Goal: Find specific page/section: Find specific page/section

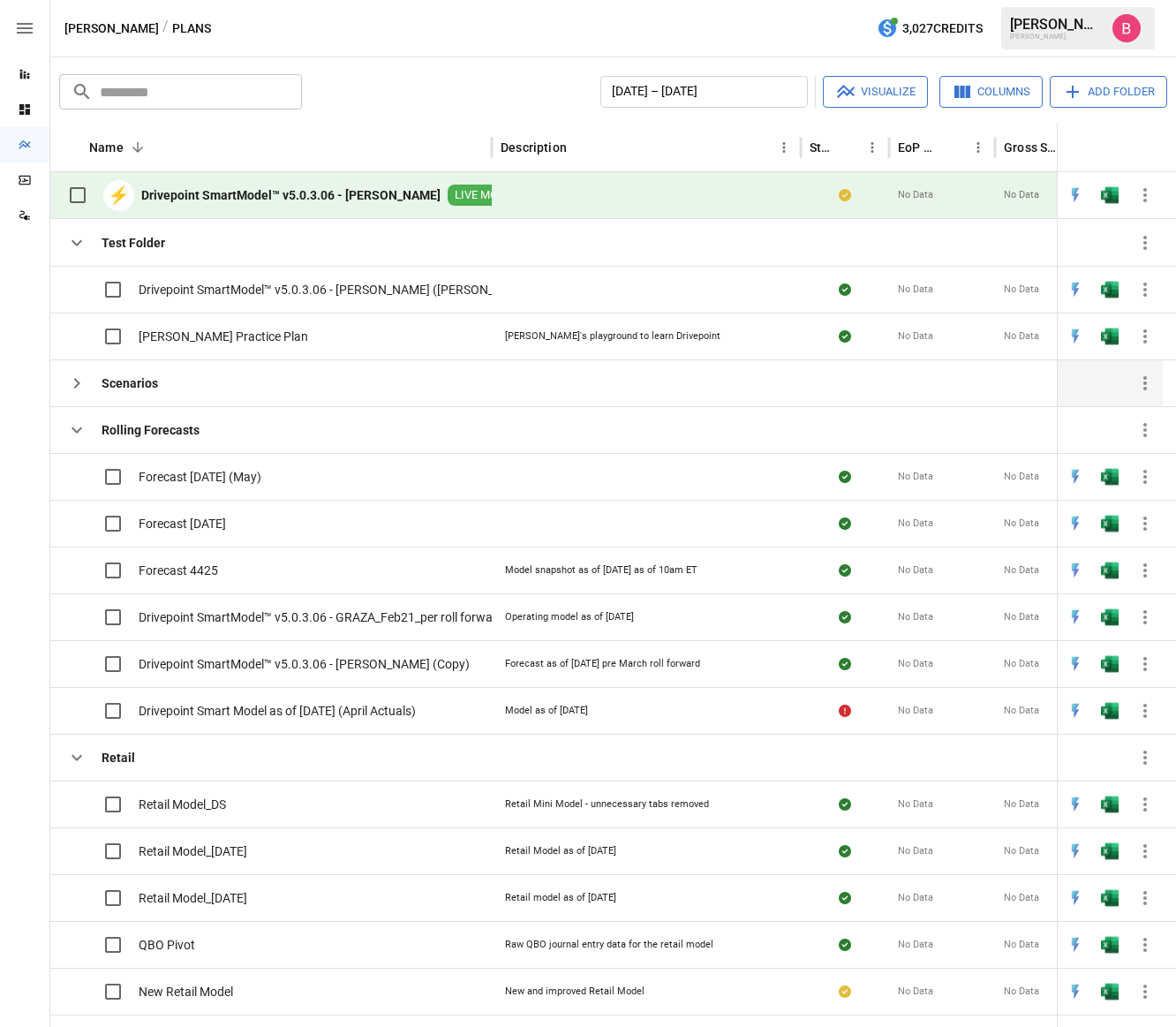
click at [193, 384] on div "Scenarios" at bounding box center [271, 382] width 441 height 46
click at [83, 382] on icon "button" at bounding box center [77, 383] width 21 height 21
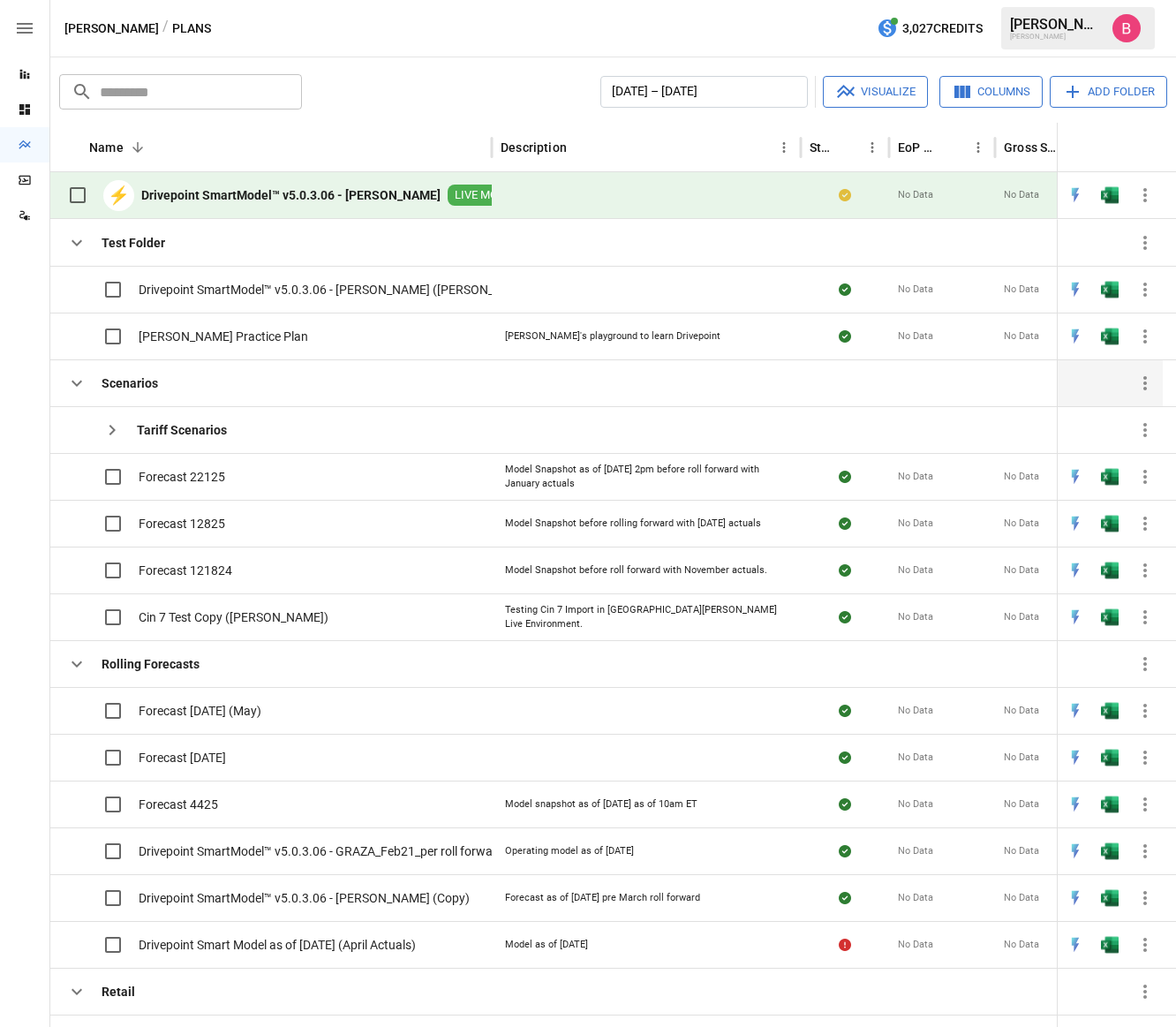
click at [83, 382] on icon "button" at bounding box center [77, 383] width 21 height 21
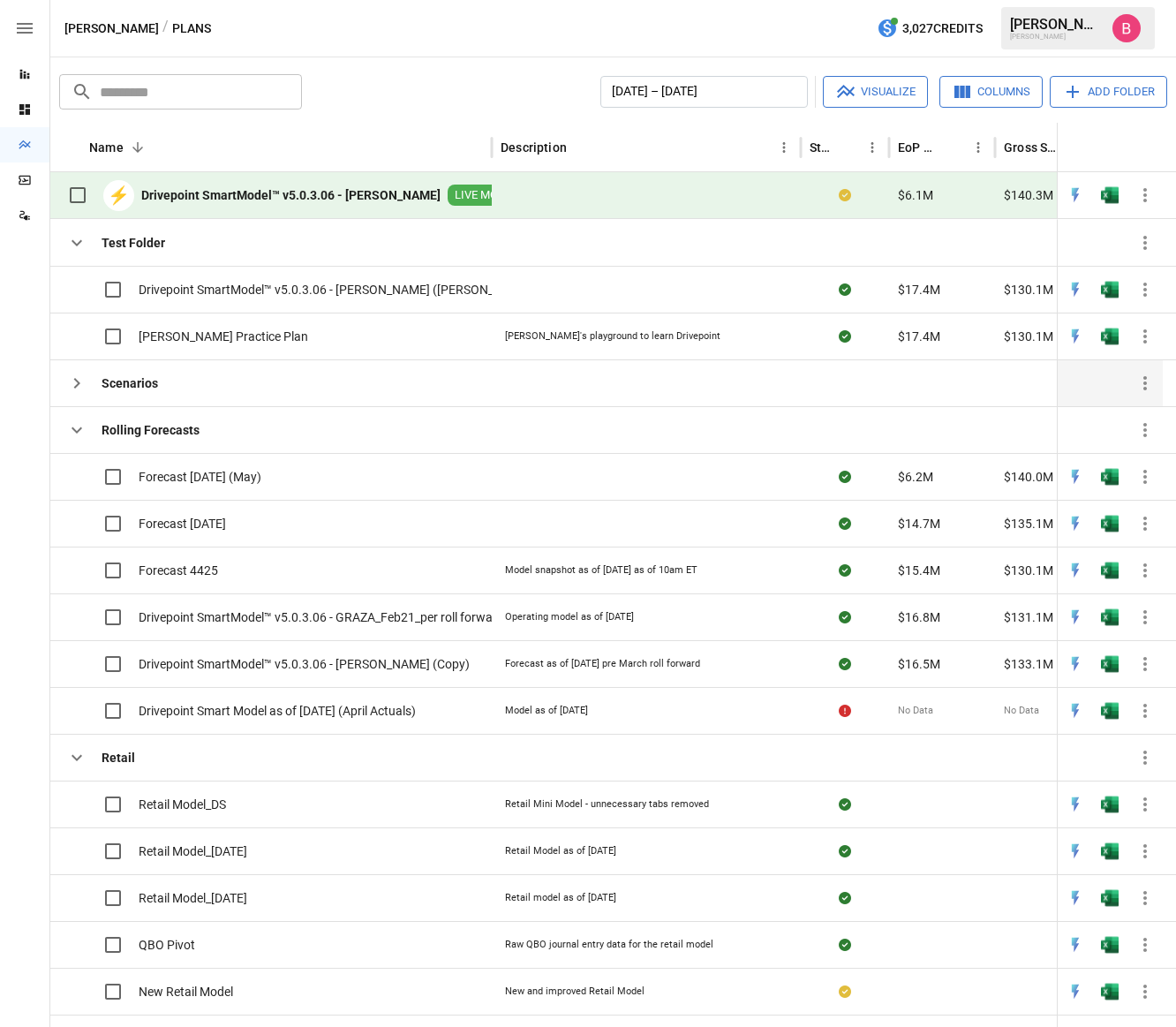
click at [79, 380] on icon "button" at bounding box center [77, 383] width 21 height 21
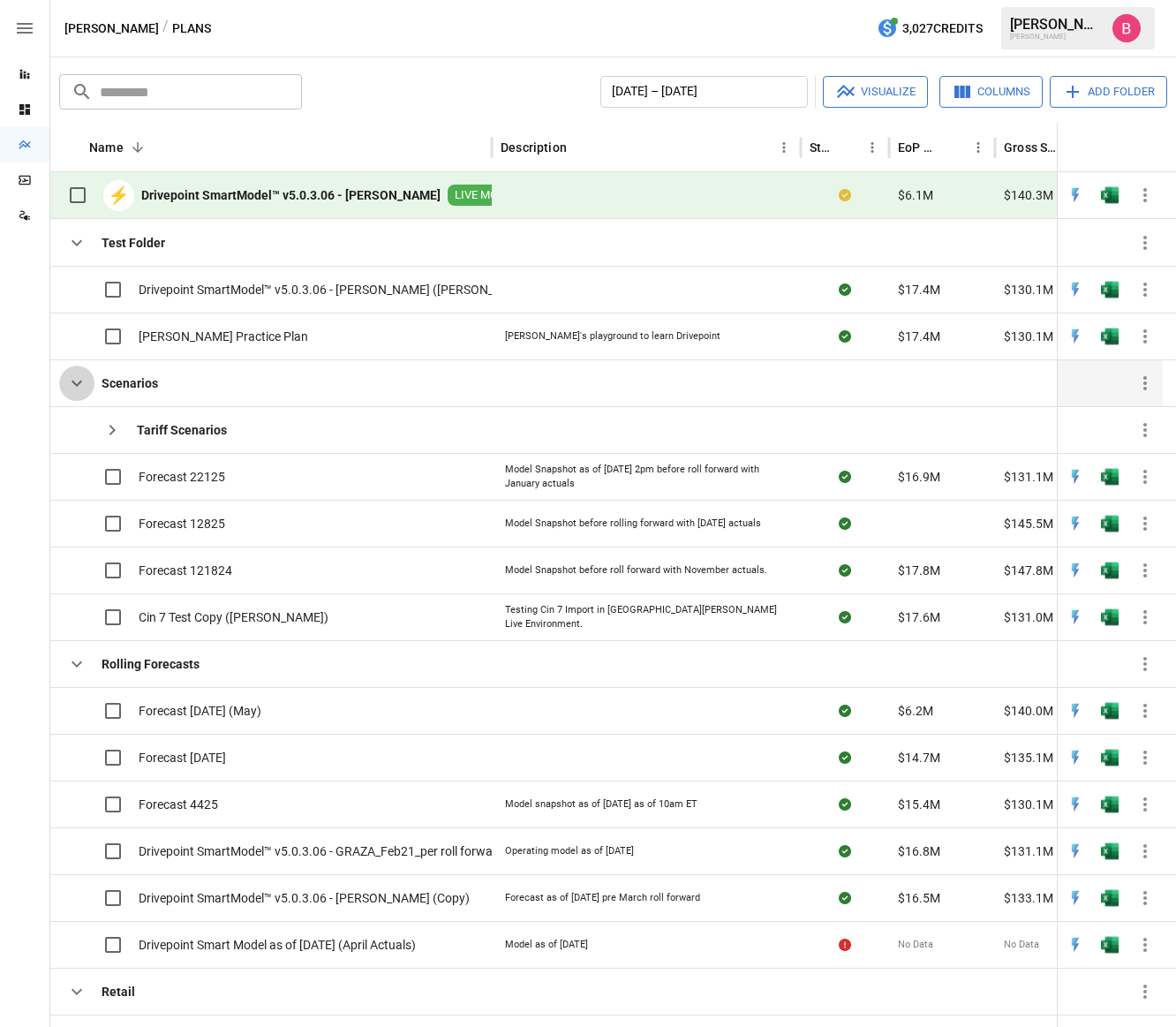
click at [79, 380] on icon "button" at bounding box center [77, 383] width 11 height 6
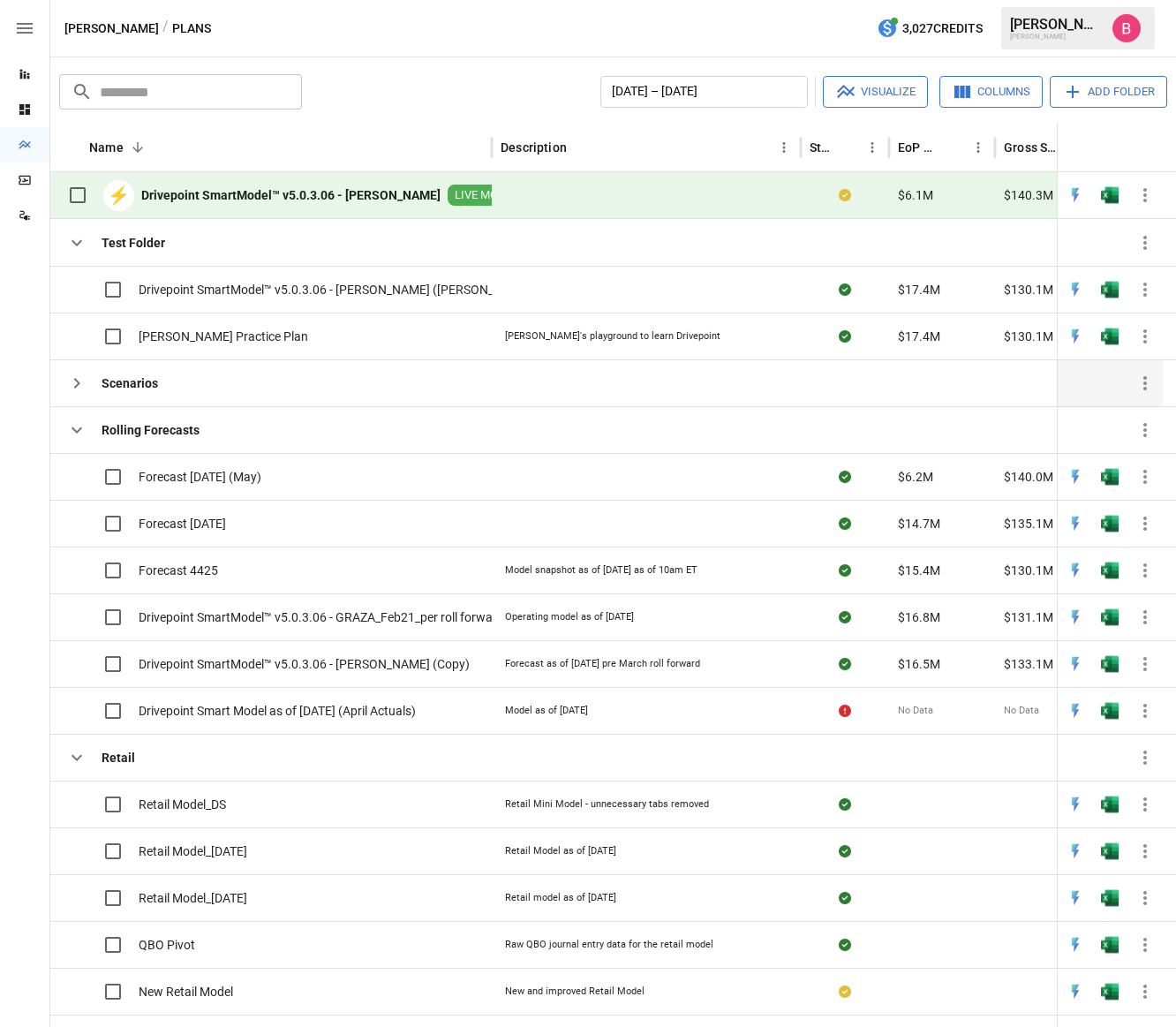
click at [79, 380] on icon "button" at bounding box center [77, 383] width 21 height 21
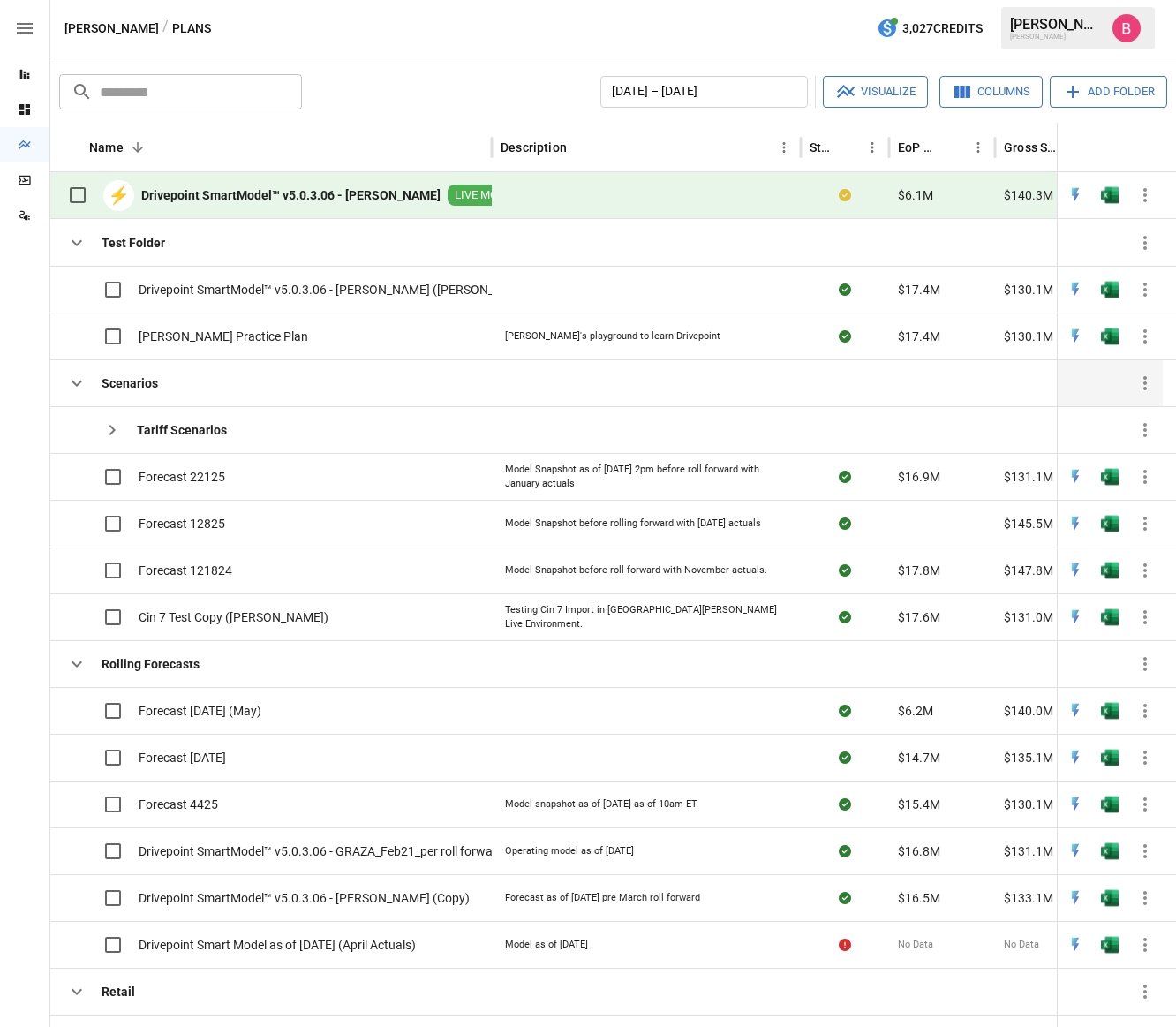
click at [79, 380] on icon "button" at bounding box center [77, 383] width 11 height 6
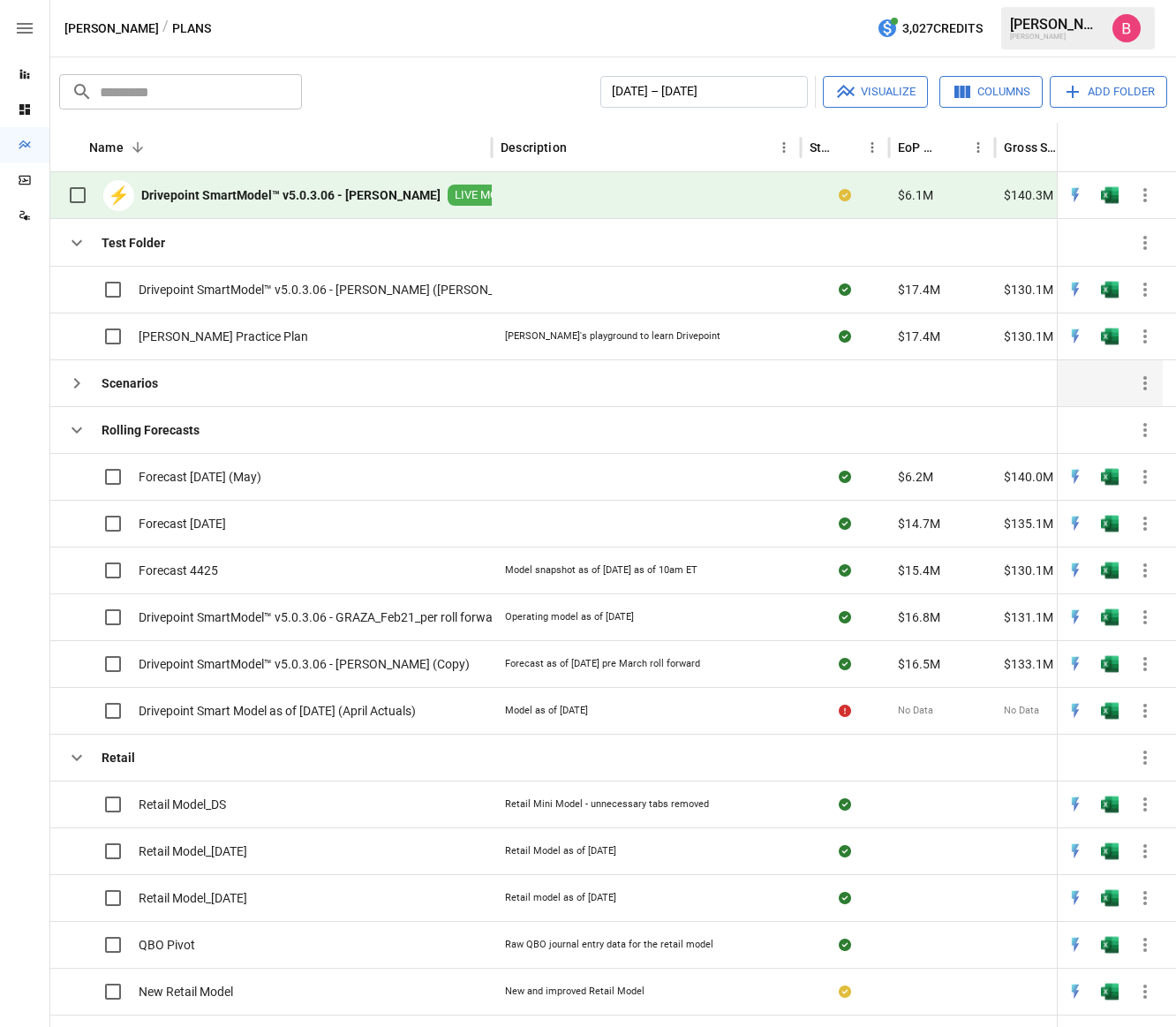
click at [79, 380] on icon "button" at bounding box center [77, 383] width 21 height 21
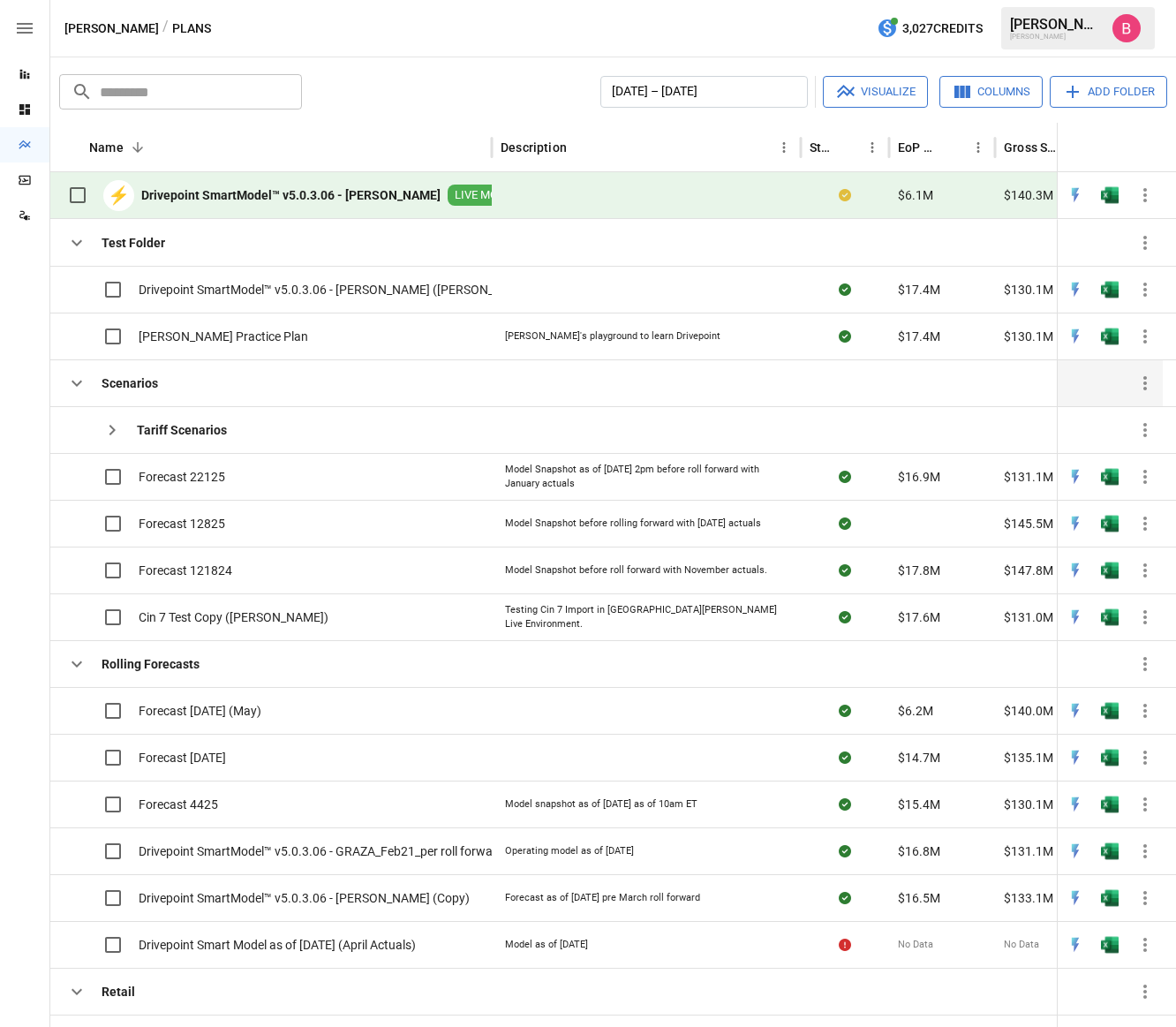
click at [79, 380] on icon "button" at bounding box center [77, 383] width 11 height 6
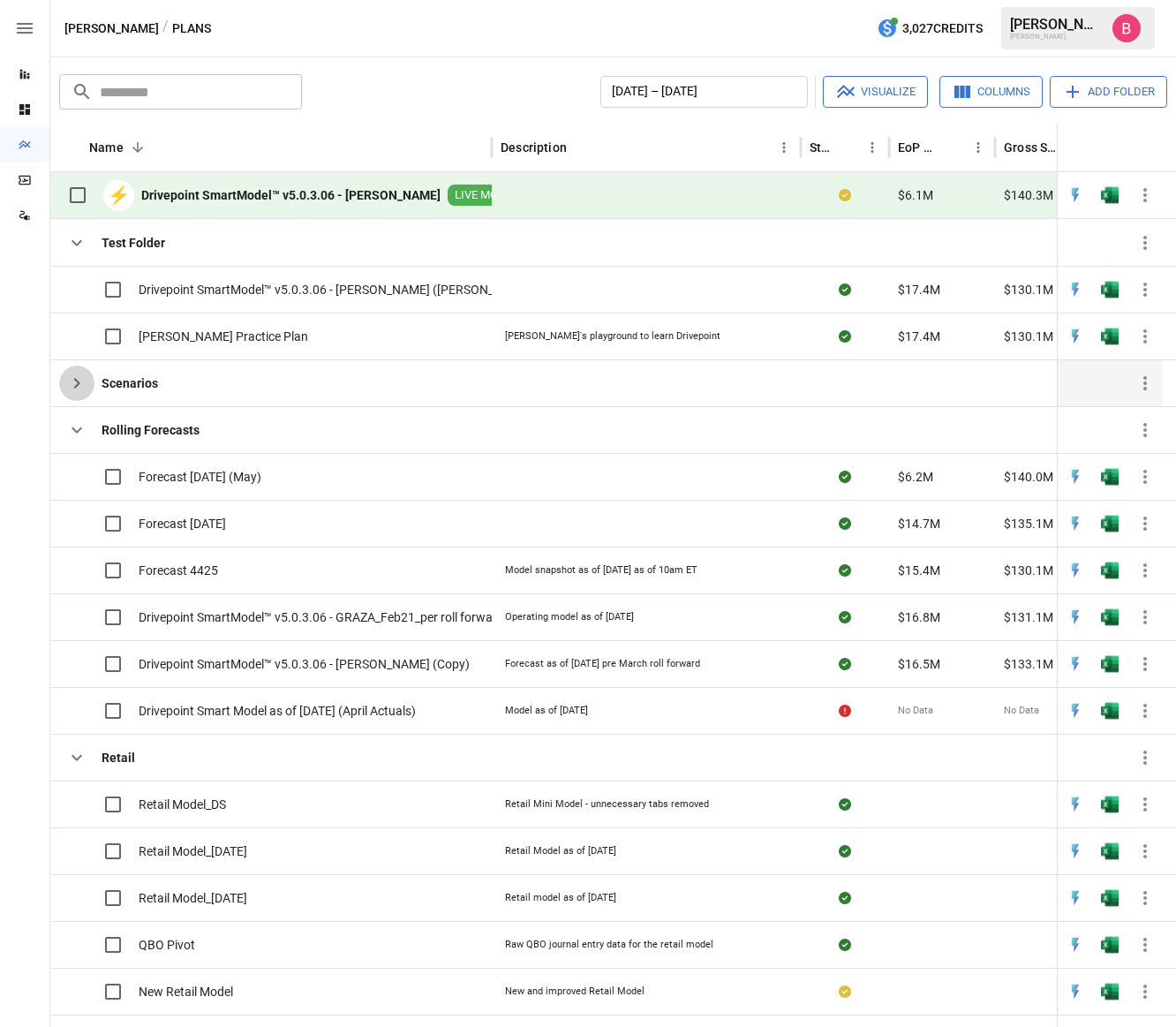
click at [80, 380] on icon "button" at bounding box center [77, 383] width 21 height 21
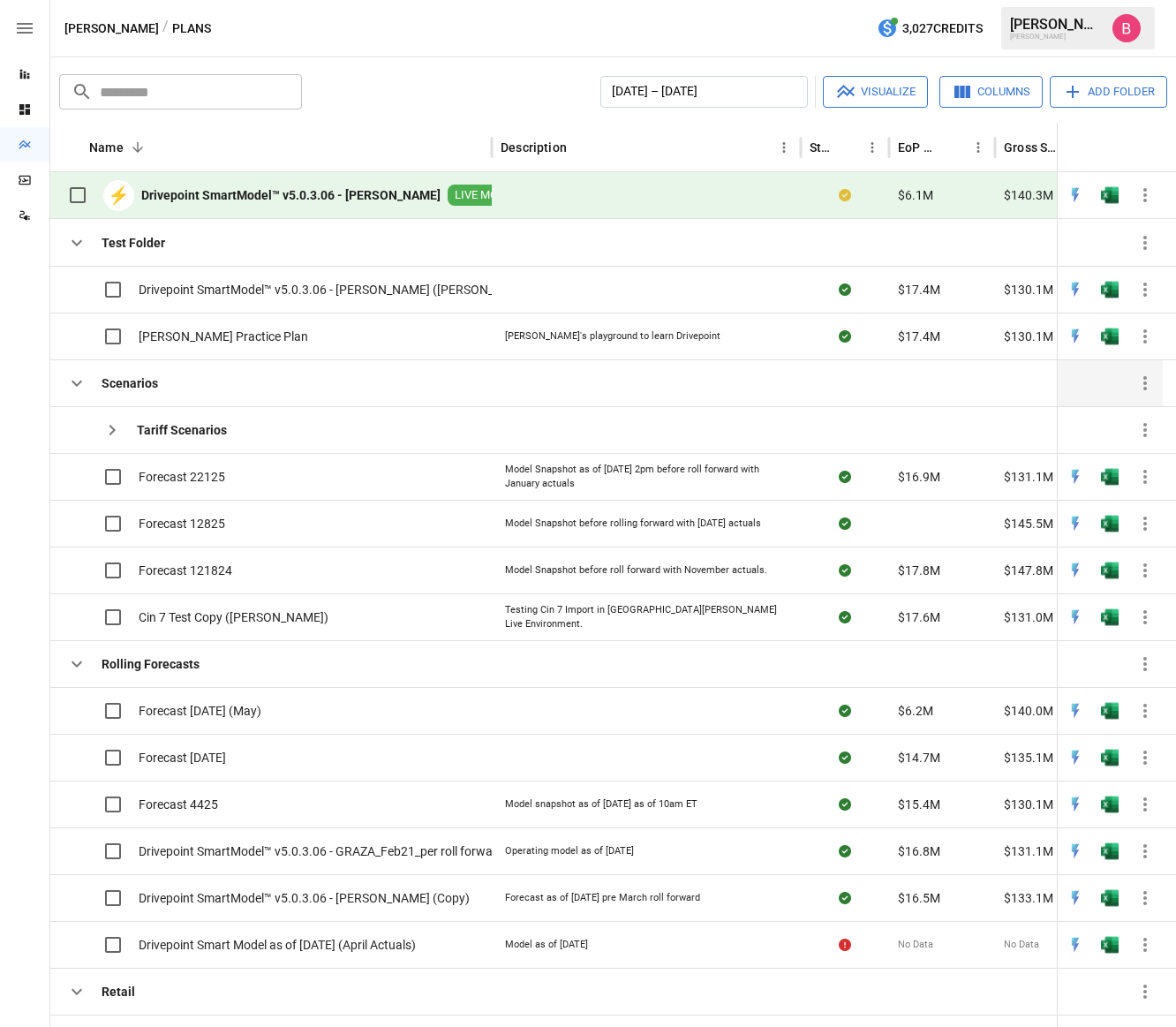
click at [80, 380] on icon "button" at bounding box center [77, 383] width 11 height 6
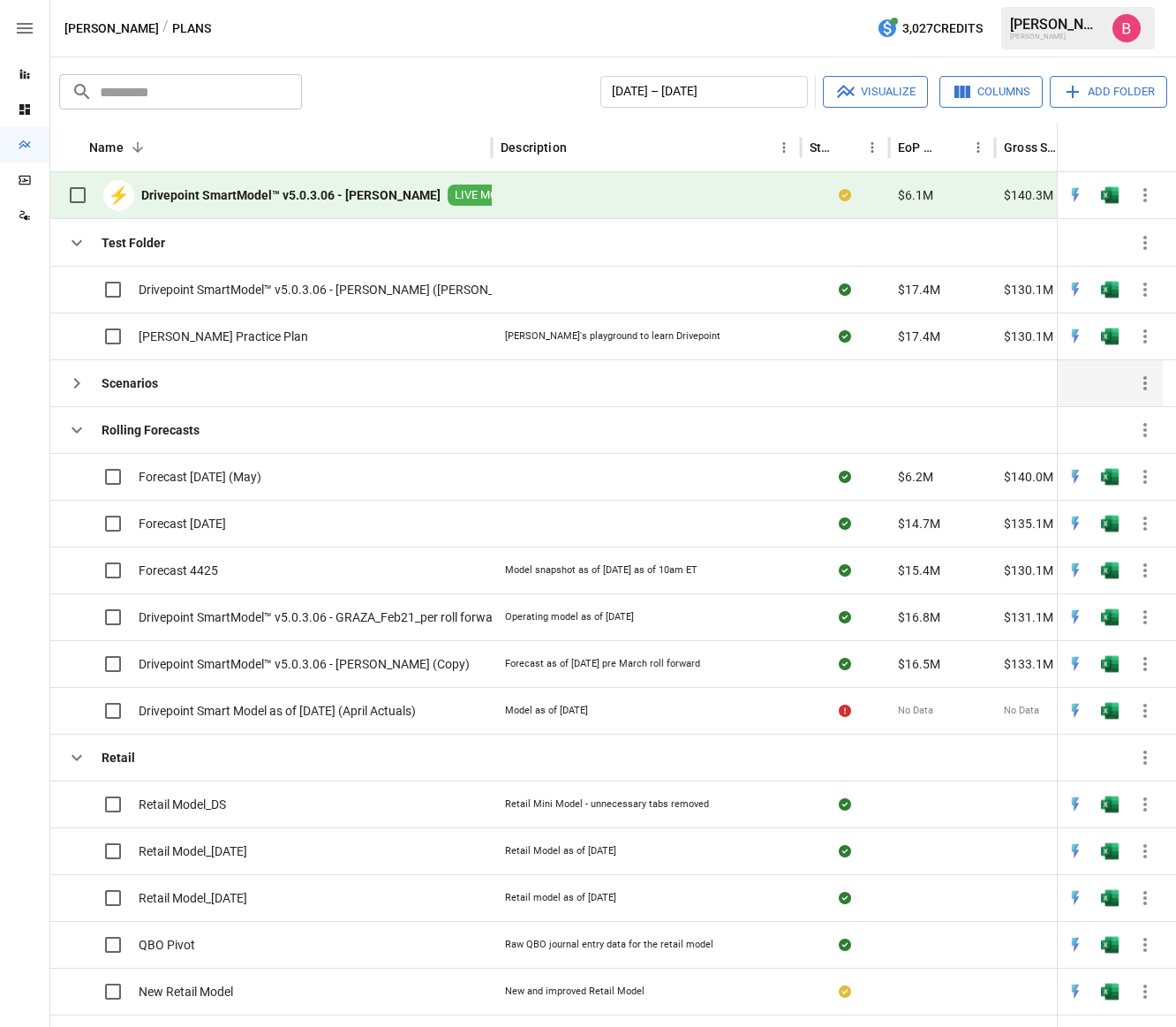
click at [80, 380] on icon "button" at bounding box center [77, 383] width 21 height 21
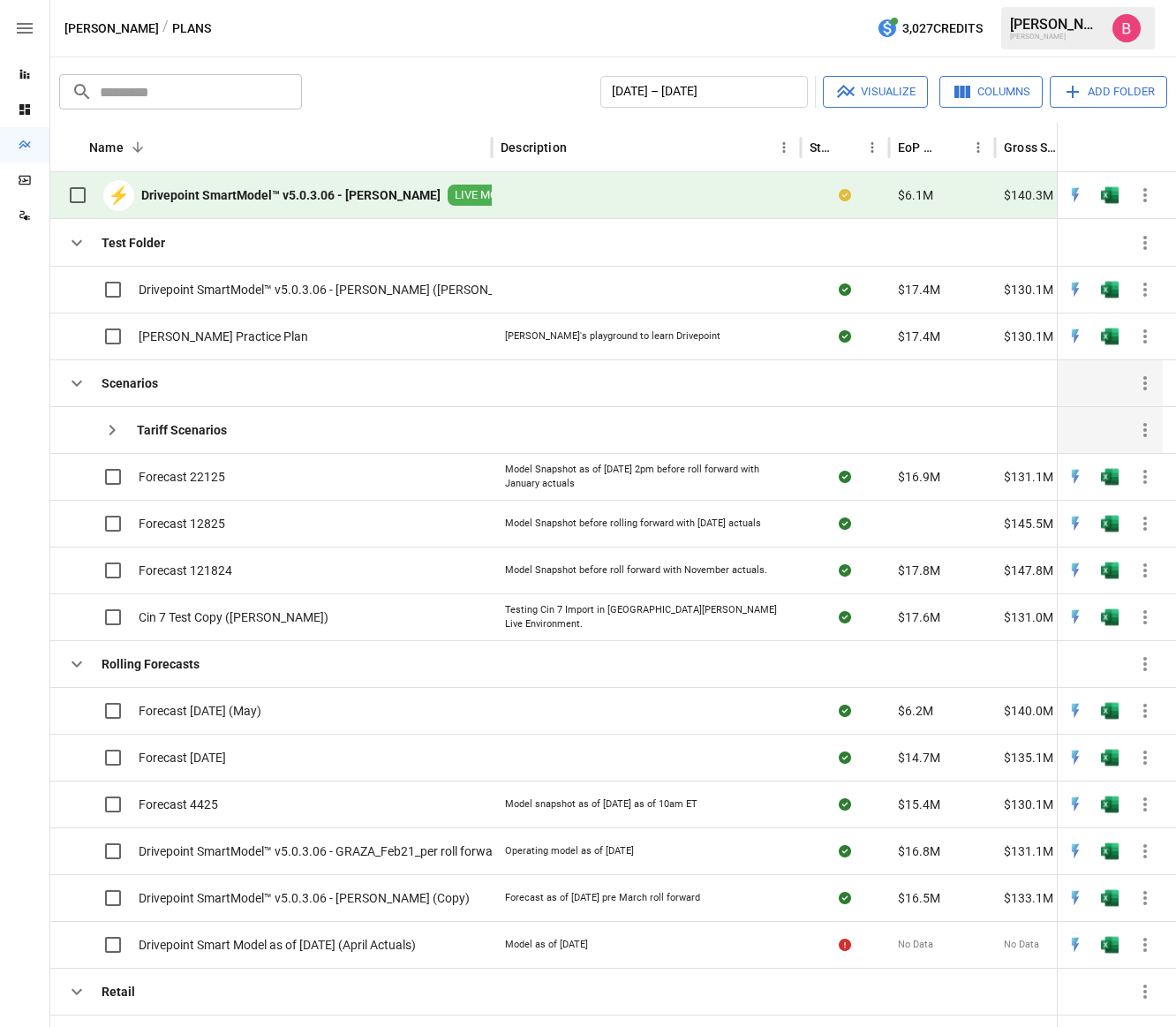
click at [103, 432] on icon "button" at bounding box center [113, 430] width 21 height 21
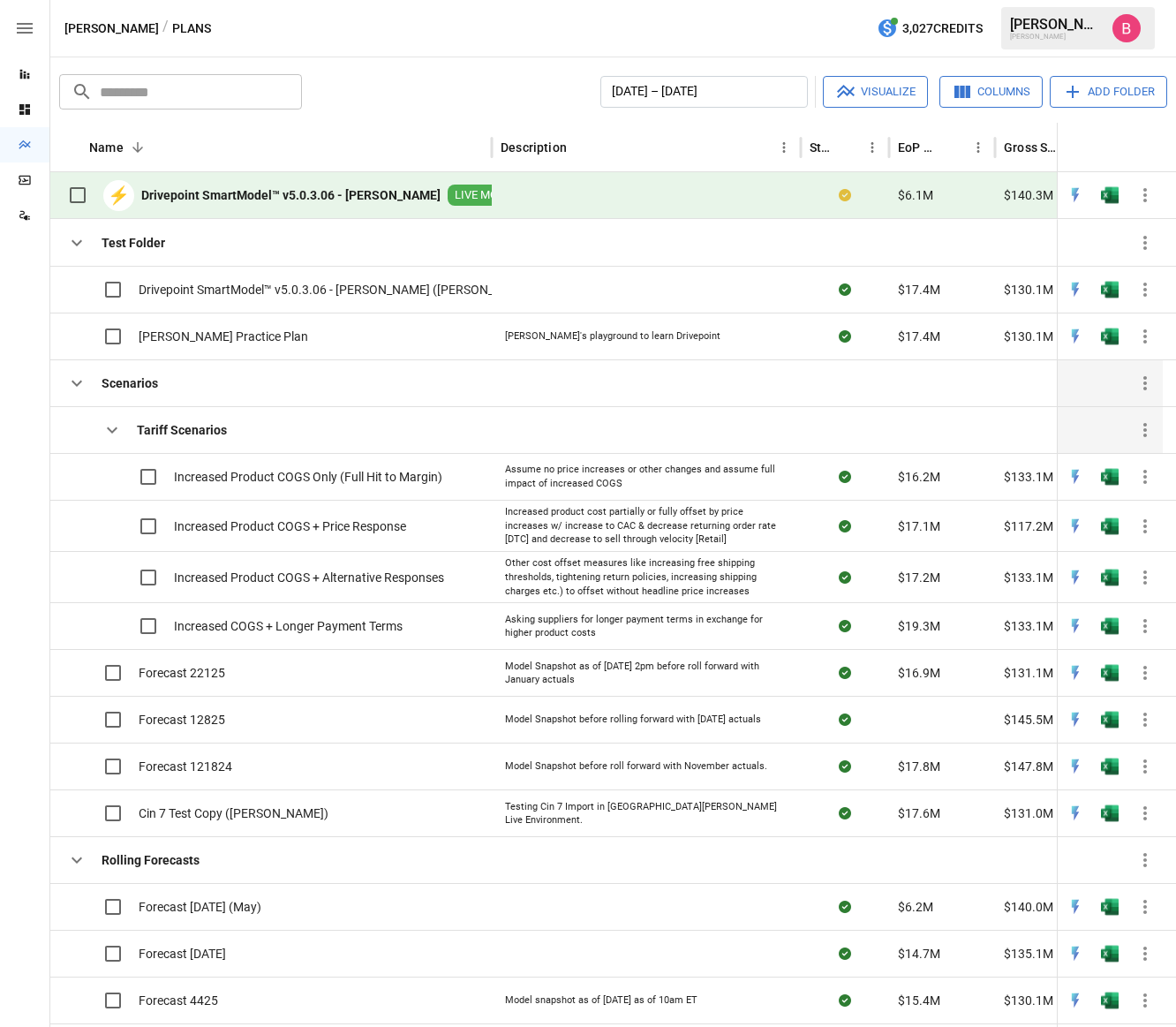
click at [116, 420] on icon "button" at bounding box center [113, 430] width 21 height 21
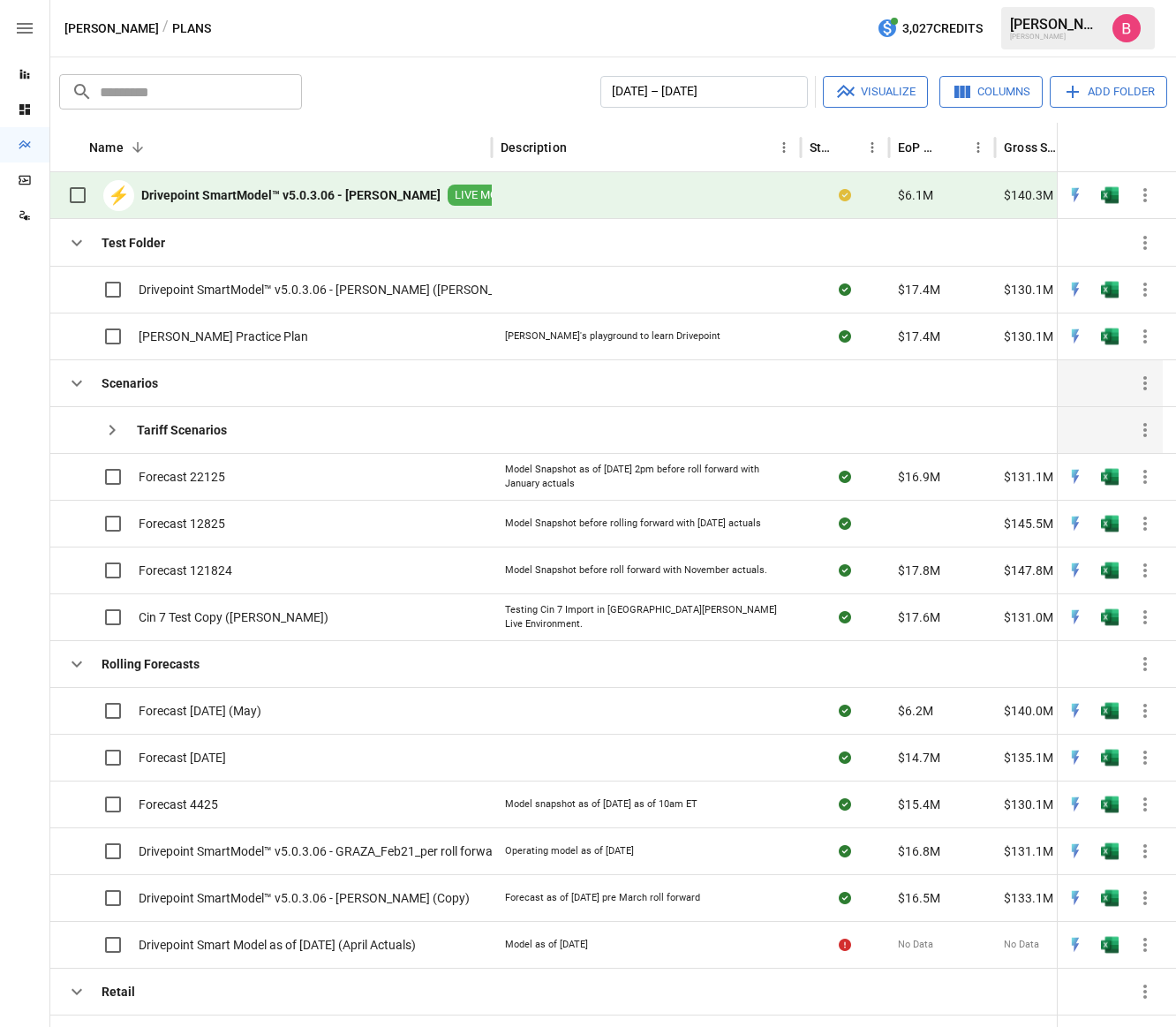
click at [37, 362] on div at bounding box center [24, 630] width 49 height 794
click at [42, 579] on div at bounding box center [24, 630] width 49 height 794
click at [23, 463] on div at bounding box center [24, 630] width 49 height 794
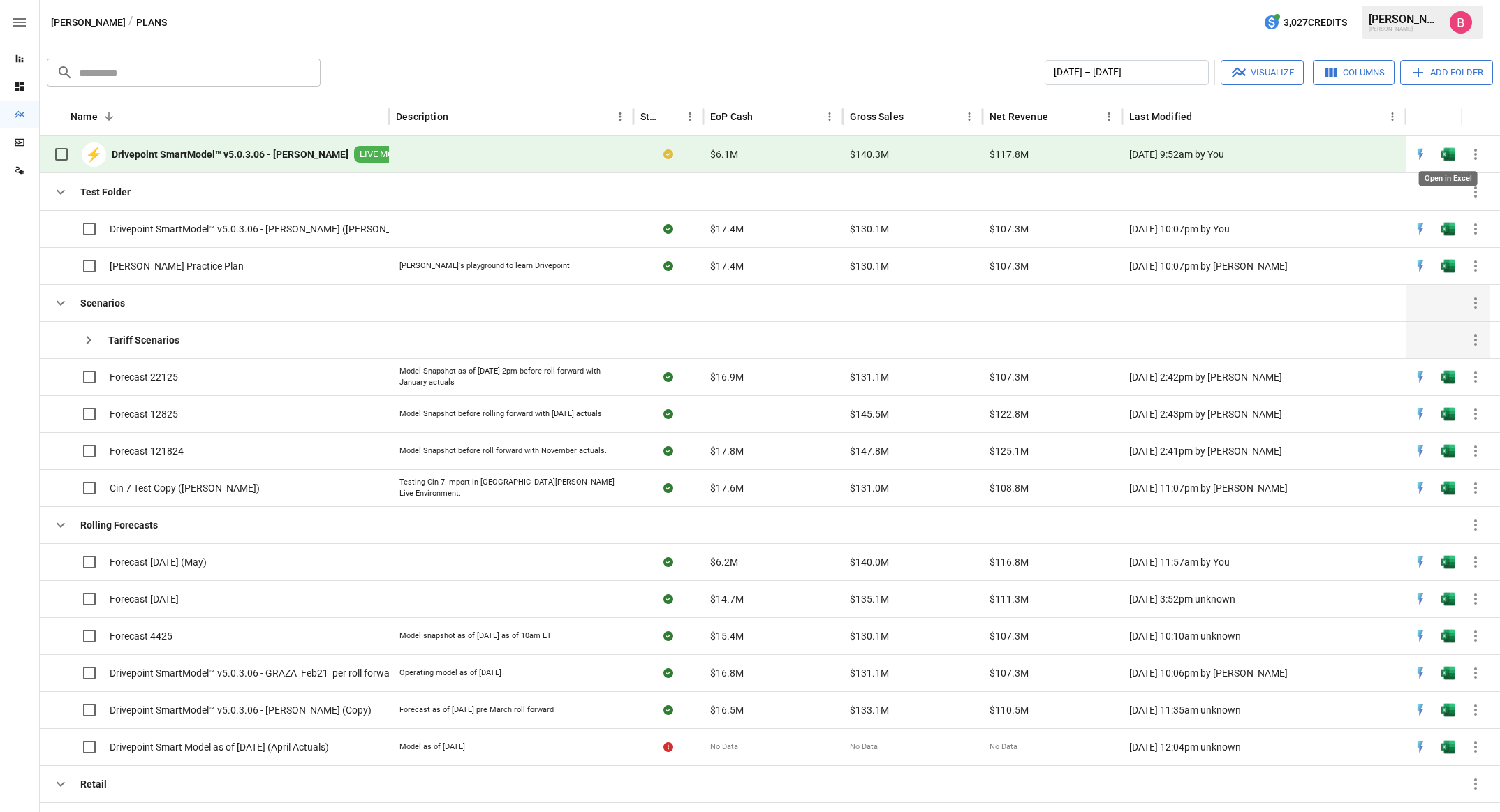
click at [929, 152] on img "Open in Excel" at bounding box center [1448, 155] width 14 height 14
